Goal: Task Accomplishment & Management: Manage account settings

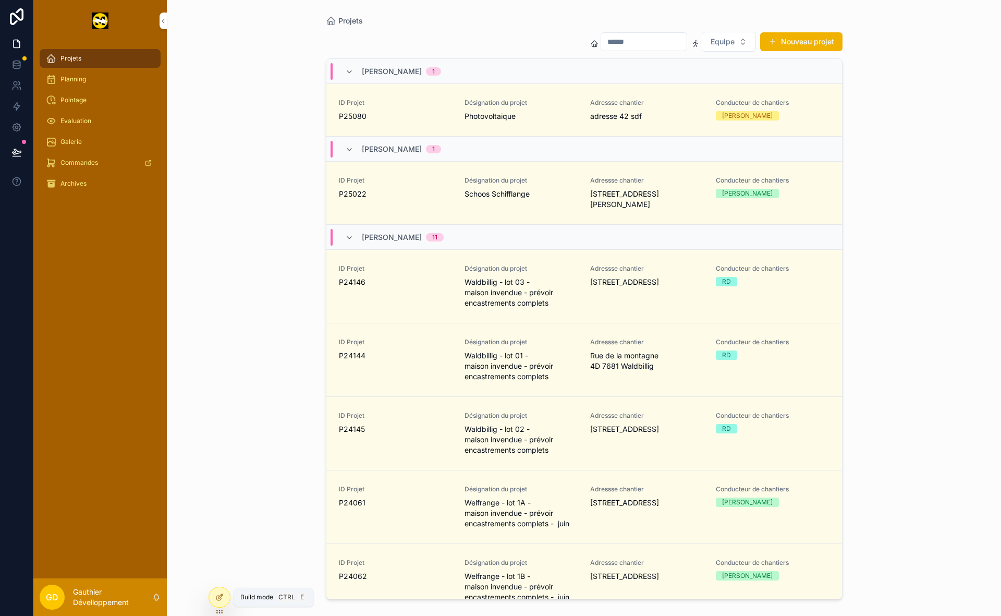
click at [217, 602] on div at bounding box center [219, 597] width 21 height 20
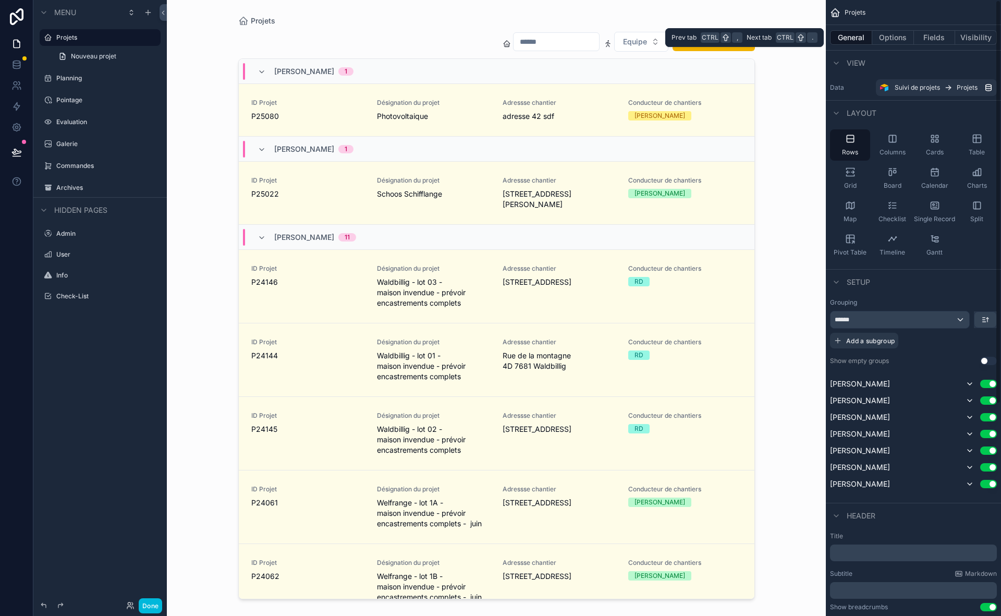
click at [931, 38] on button "Fields" at bounding box center [935, 37] width 42 height 15
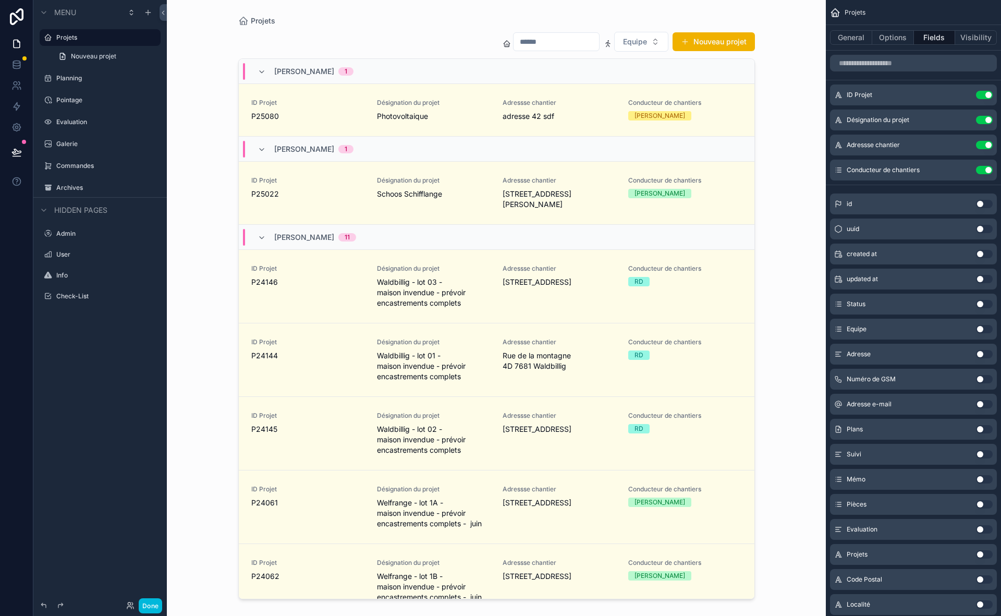
click at [0, 0] on button "scrollable content" at bounding box center [0, 0] width 0 height 0
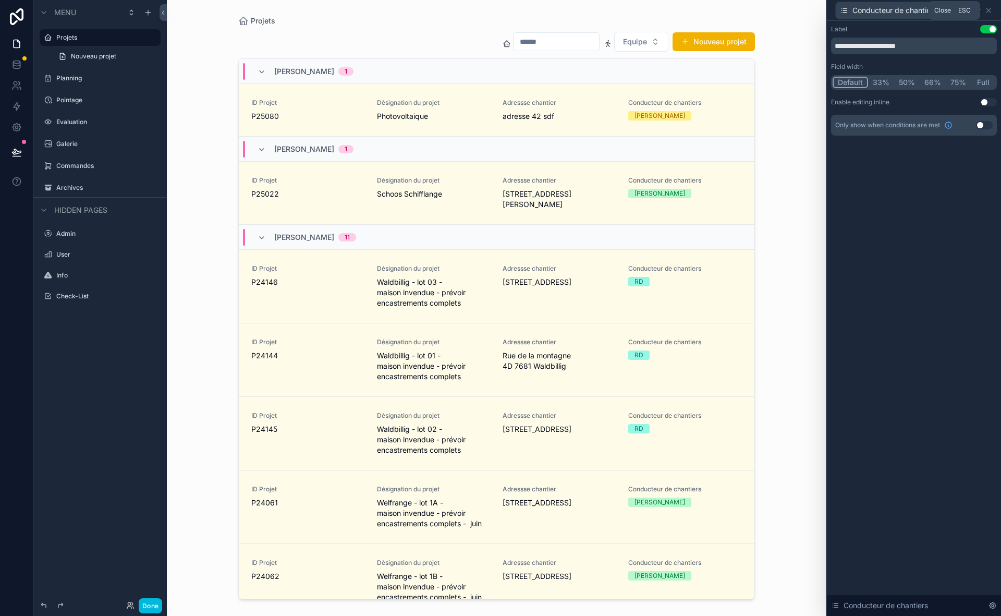
click at [986, 13] on icon at bounding box center [988, 10] width 8 height 8
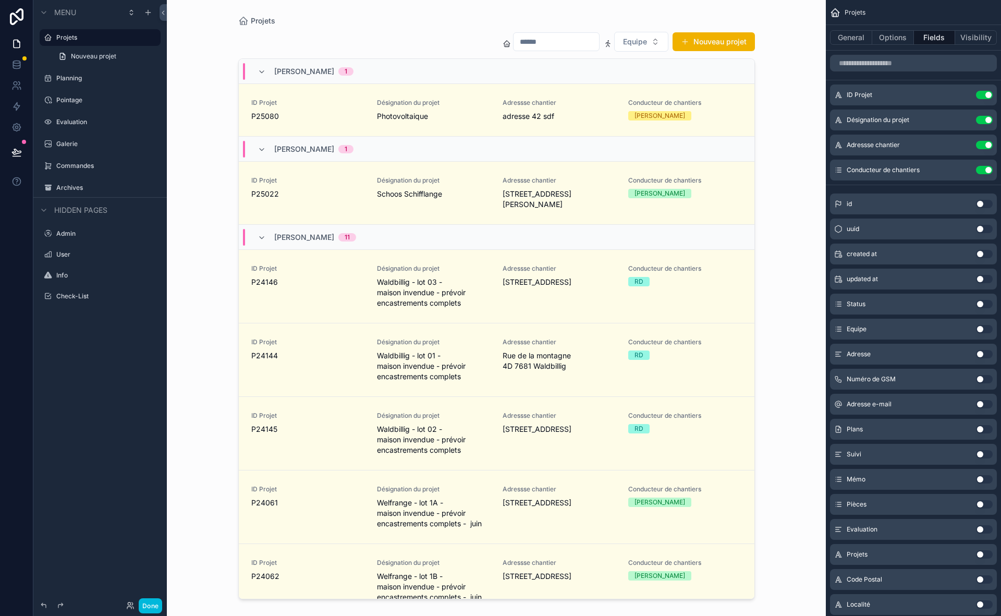
click at [565, 105] on div "scrollable content" at bounding box center [496, 301] width 533 height 603
click at [566, 104] on span "Adressse chantier" at bounding box center [559, 103] width 113 height 8
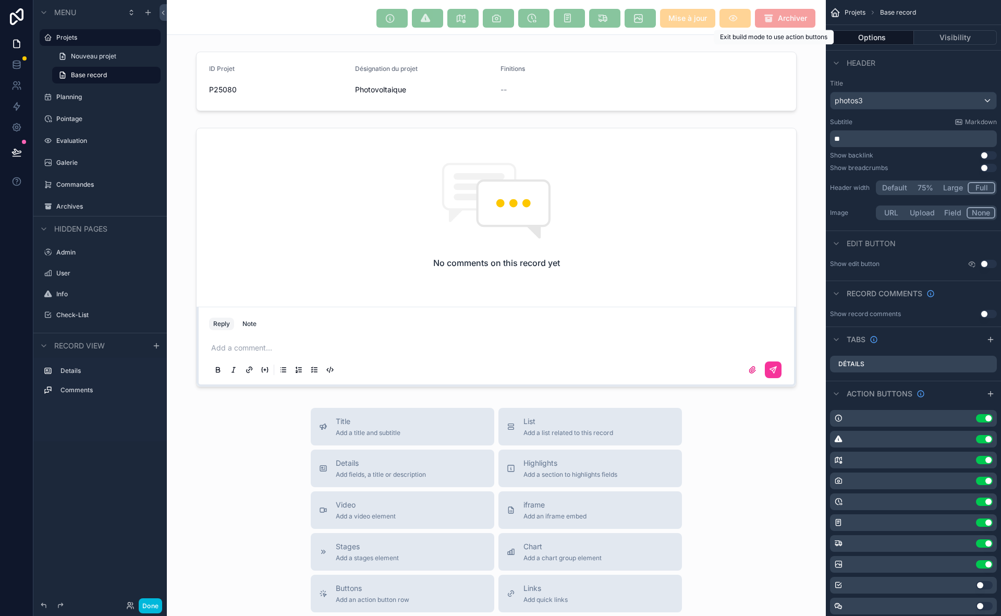
click at [757, 20] on span "Archiver" at bounding box center [785, 18] width 60 height 19
